Goal: Information Seeking & Learning: Learn about a topic

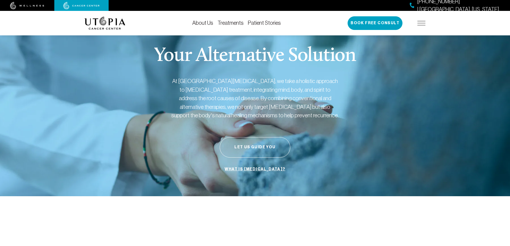
click at [205, 22] on link "About Us" at bounding box center [202, 23] width 21 height 6
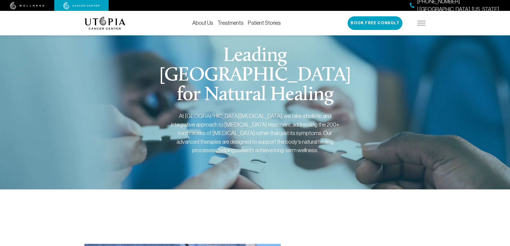
click at [227, 23] on link "Treatments" at bounding box center [231, 23] width 26 height 6
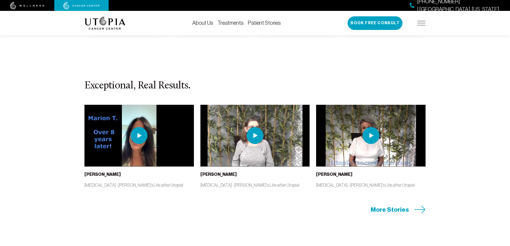
scroll to position [1195, 0]
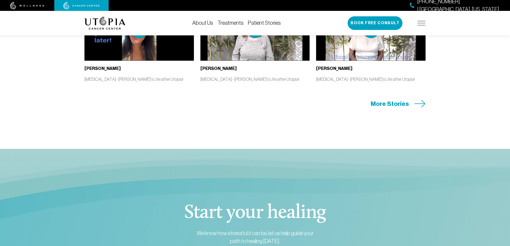
click at [381, 103] on span "More Stories" at bounding box center [390, 103] width 38 height 8
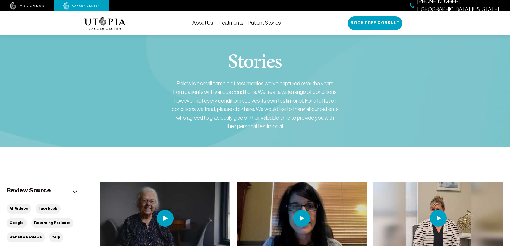
click at [228, 22] on link "Treatments" at bounding box center [231, 23] width 26 height 6
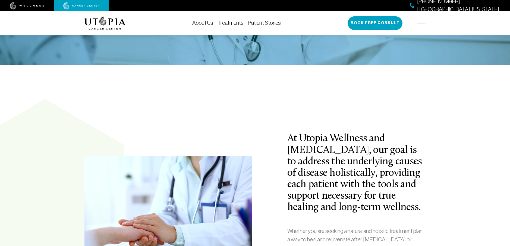
scroll to position [109, 0]
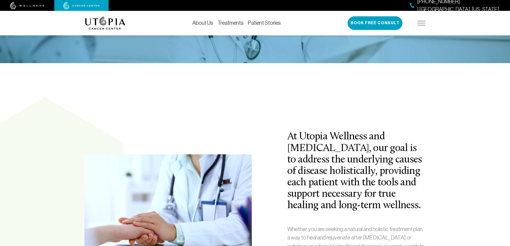
click at [480, 4] on span "[PHONE_NUMBER] | [GEOGRAPHIC_DATA], [US_STATE]" at bounding box center [458, 6] width 82 height 16
click at [479, 4] on span "[PHONE_NUMBER] | [GEOGRAPHIC_DATA], [US_STATE]" at bounding box center [458, 6] width 82 height 16
click at [423, 22] on img at bounding box center [422, 23] width 8 height 4
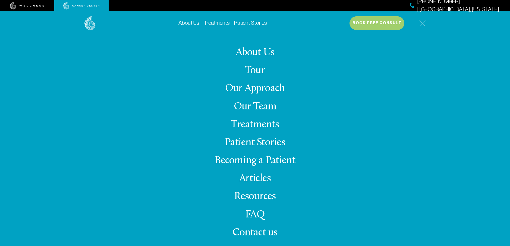
scroll to position [0, 0]
click at [194, 23] on link "About Us" at bounding box center [188, 23] width 21 height 6
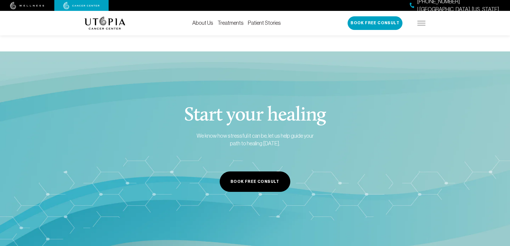
scroll to position [2717, 0]
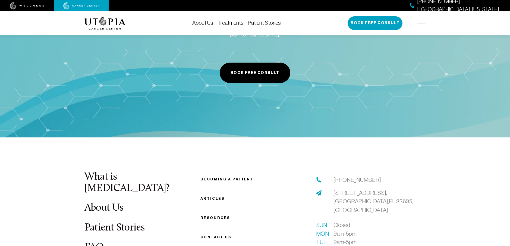
click at [334, 189] on span "[STREET_ADDRESS]" at bounding box center [374, 200] width 80 height 23
